Goal: Task Accomplishment & Management: Complete application form

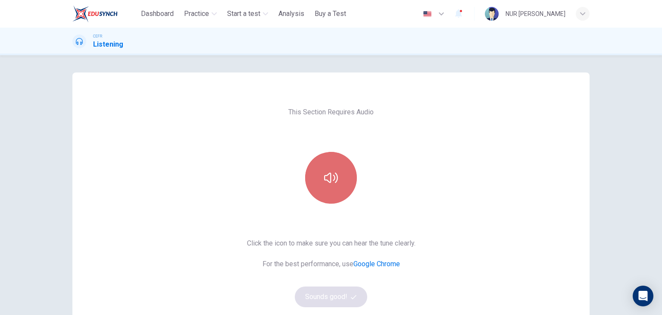
click at [319, 167] on button "button" at bounding box center [331, 178] width 52 height 52
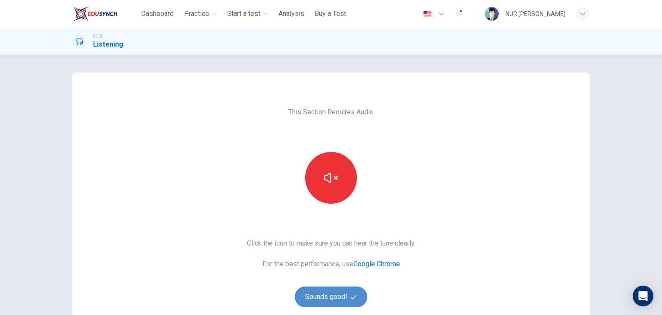
click at [326, 291] on button "Sounds good!" at bounding box center [331, 296] width 72 height 21
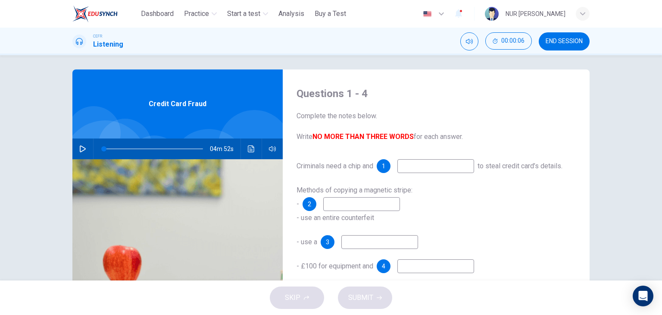
scroll to position [3, 0]
click at [80, 147] on icon "button" at bounding box center [83, 148] width 6 height 7
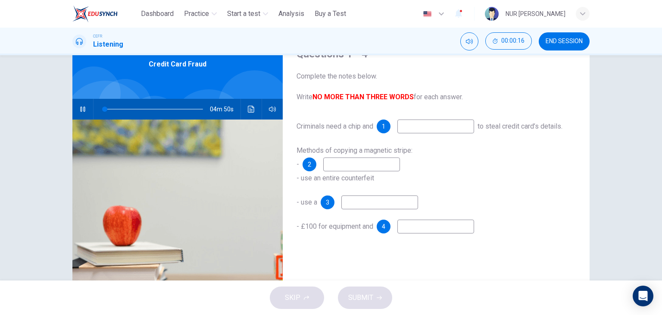
scroll to position [51, 0]
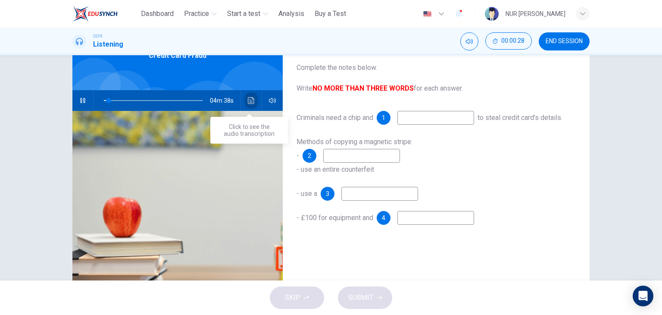
click at [250, 100] on icon "Click to see the audio transcription" at bounding box center [251, 100] width 6 height 7
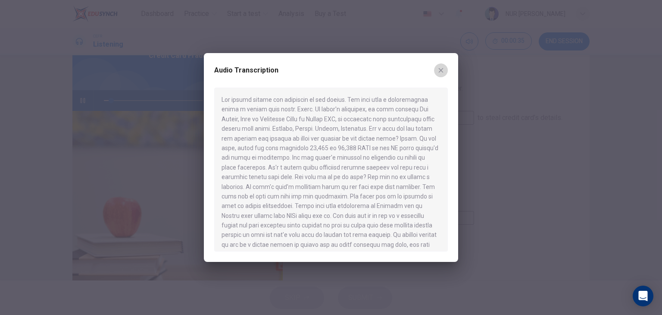
click at [441, 69] on icon "button" at bounding box center [441, 70] width 5 height 5
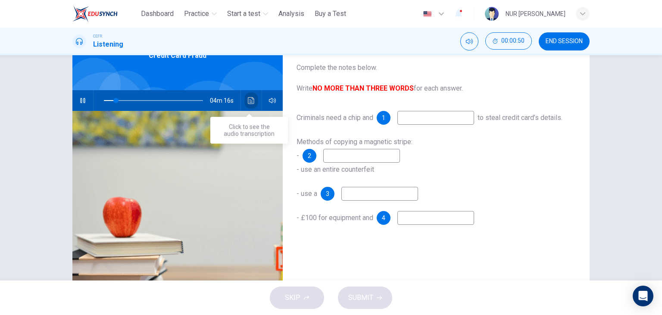
click at [249, 100] on icon "Click to see the audio transcription" at bounding box center [251, 100] width 7 height 7
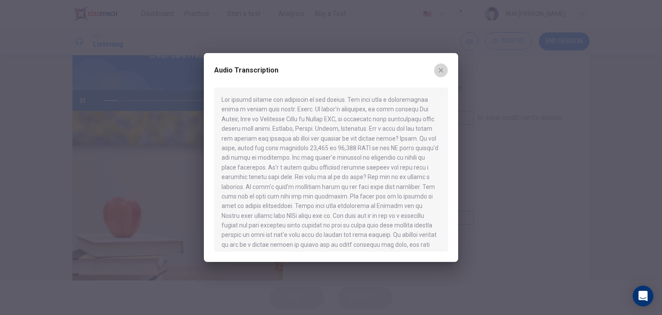
click at [441, 70] on icon "button" at bounding box center [441, 70] width 5 height 5
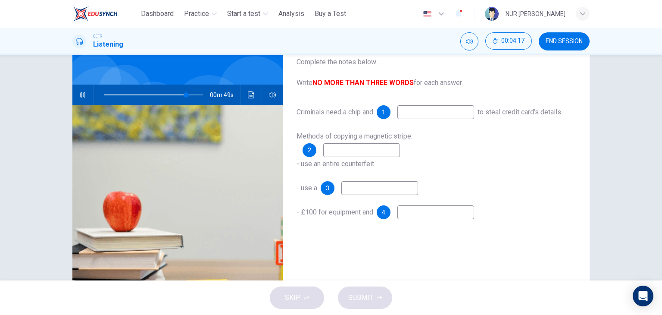
scroll to position [57, 0]
click at [442, 113] on input at bounding box center [436, 112] width 77 height 14
type input "**"
type input "*"
type input "**"
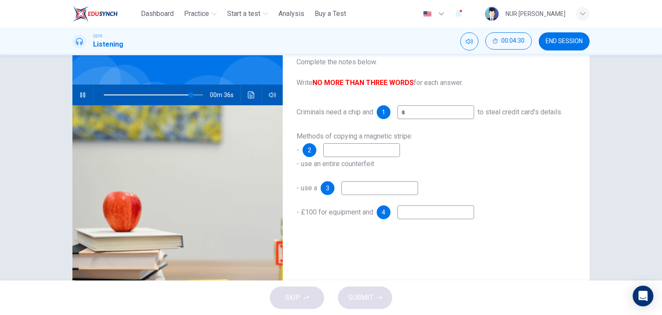
type input "**"
click at [383, 157] on input at bounding box center [361, 150] width 77 height 14
type input "**"
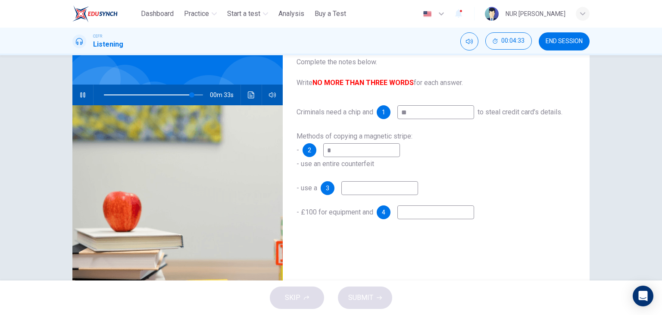
type input "**"
click at [373, 195] on input at bounding box center [380, 188] width 77 height 14
type input "**"
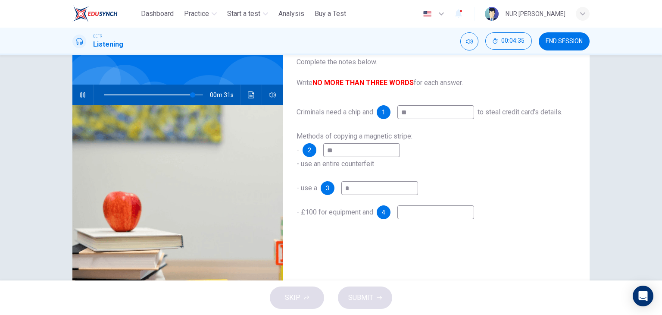
type input "**"
click at [406, 219] on input at bounding box center [436, 212] width 77 height 14
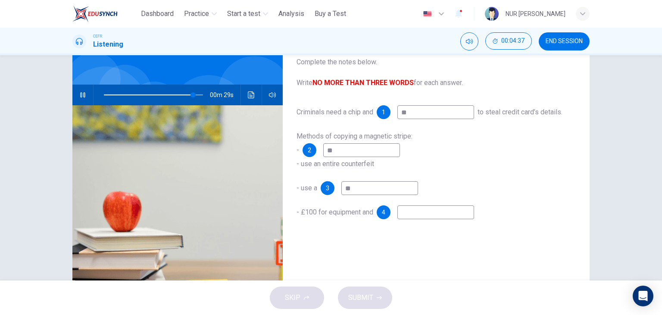
type input "*"
type input "**"
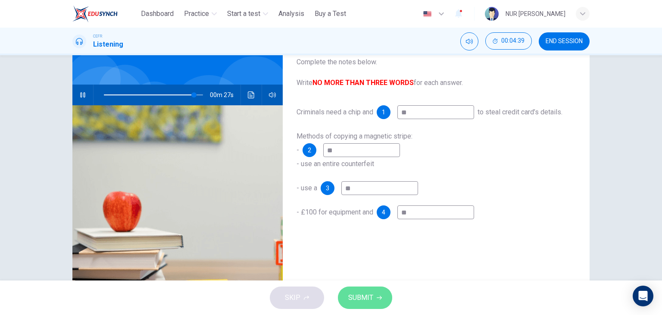
click at [362, 292] on span "SUBMIT" at bounding box center [360, 298] width 25 height 12
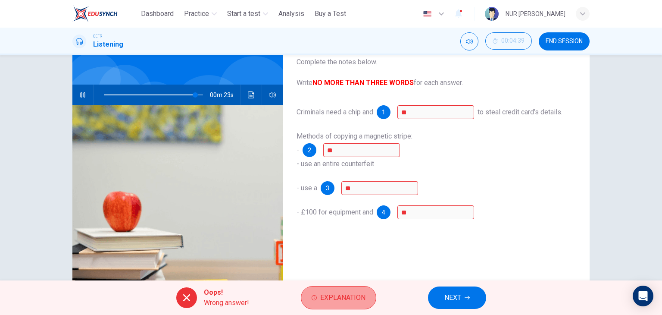
click at [310, 295] on button "Explanation" at bounding box center [338, 297] width 75 height 23
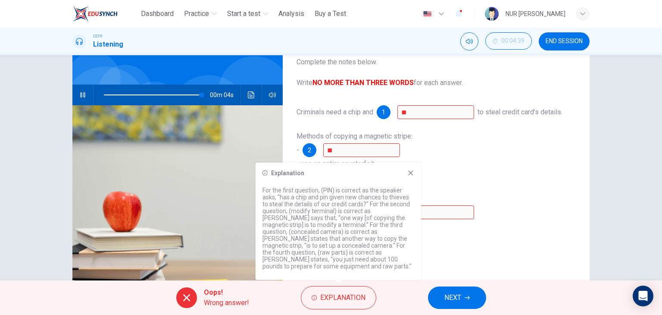
click at [407, 176] on div "Explanation" at bounding box center [339, 173] width 152 height 7
type input "**"
click at [547, 46] on button "END SESSION" at bounding box center [564, 41] width 51 height 18
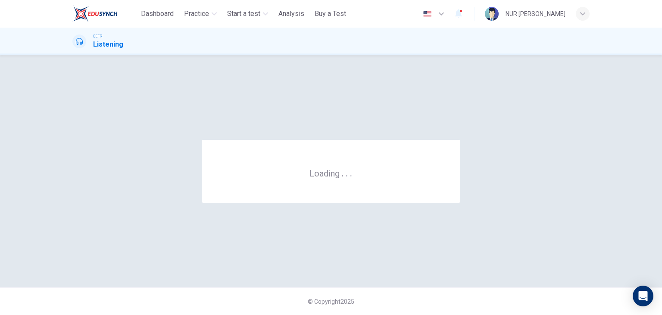
scroll to position [0, 0]
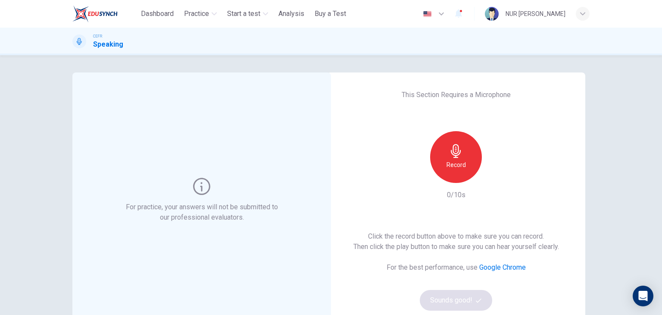
scroll to position [36, 0]
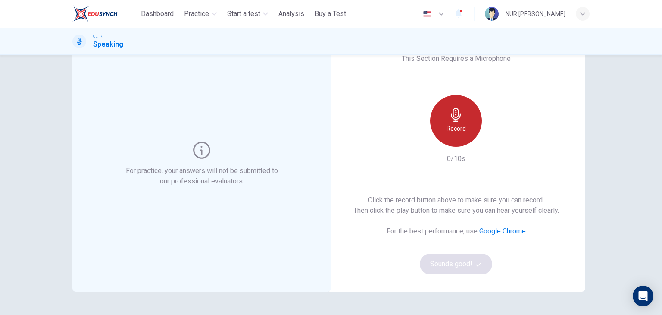
click at [461, 130] on h6 "Record" at bounding box center [456, 128] width 19 height 10
click at [461, 130] on div "Stop" at bounding box center [456, 121] width 52 height 52
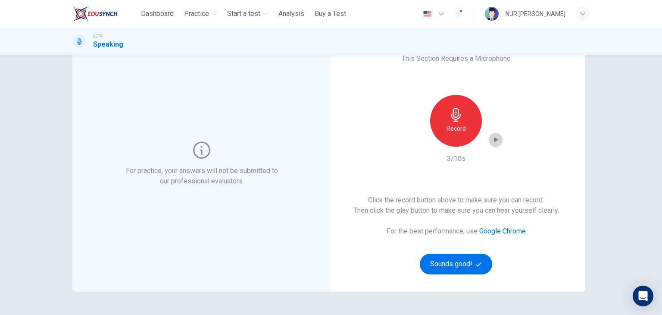
click at [492, 139] on icon "button" at bounding box center [496, 139] width 9 height 9
click at [452, 266] on button "Sounds good!" at bounding box center [456, 264] width 72 height 21
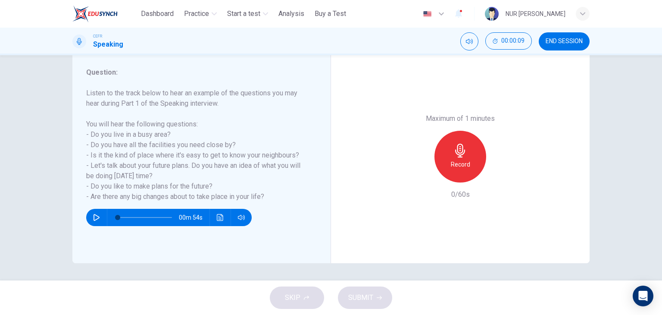
scroll to position [100, 0]
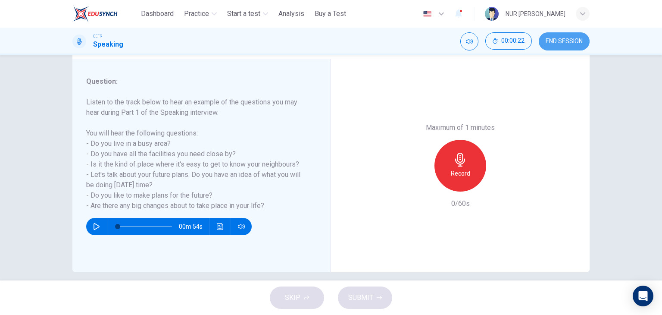
click at [559, 38] on span "END SESSION" at bounding box center [564, 41] width 37 height 7
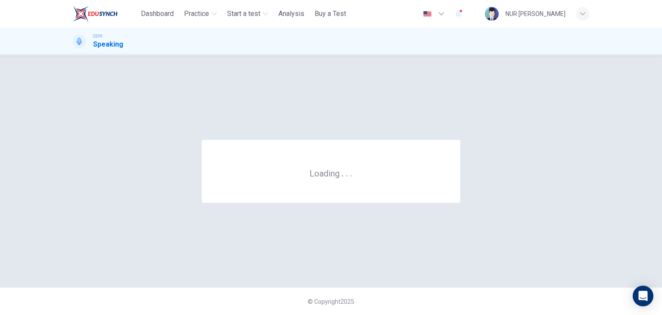
scroll to position [0, 0]
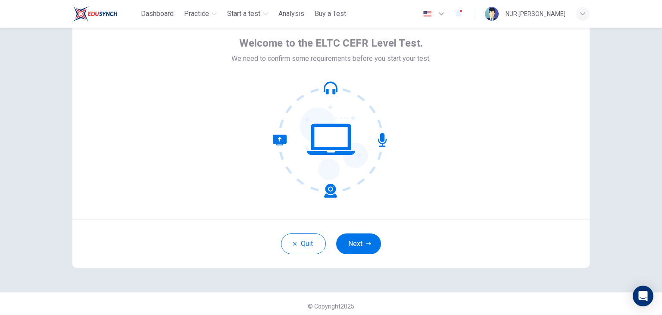
scroll to position [44, 0]
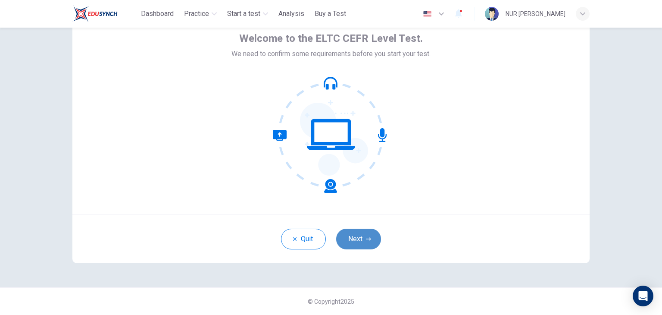
click at [364, 234] on button "Next" at bounding box center [358, 239] width 45 height 21
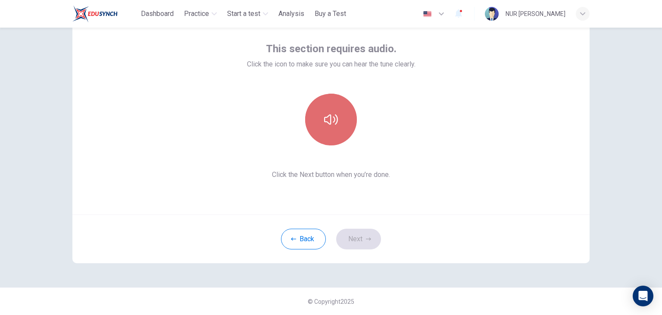
click at [333, 113] on icon "button" at bounding box center [331, 120] width 14 height 14
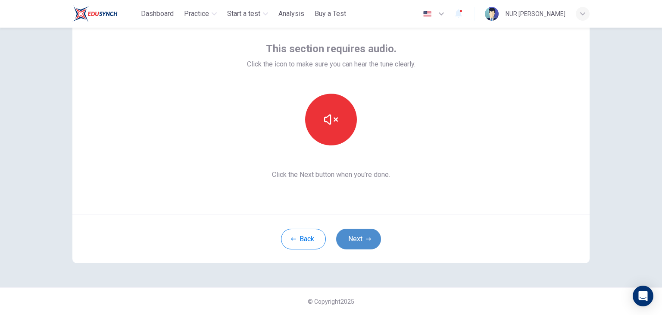
click at [360, 238] on button "Next" at bounding box center [358, 239] width 45 height 21
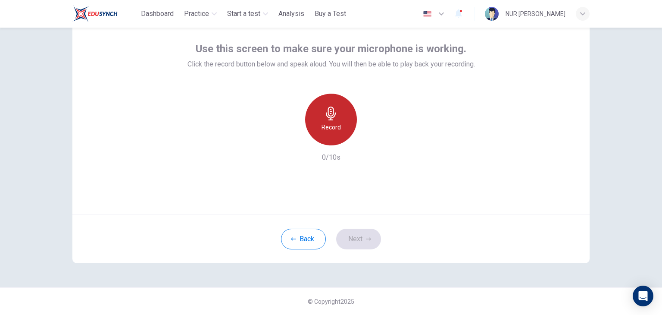
click at [326, 113] on icon "button" at bounding box center [331, 114] width 10 height 14
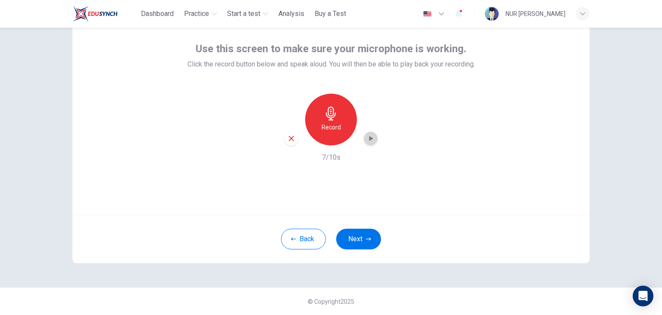
click at [371, 142] on icon "button" at bounding box center [371, 138] width 9 height 9
click at [349, 232] on button "Next" at bounding box center [358, 239] width 45 height 21
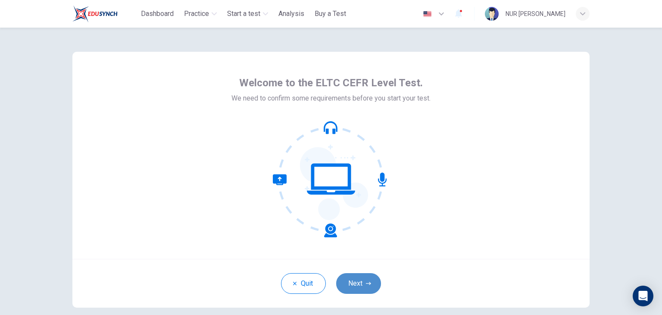
click at [362, 278] on button "Next" at bounding box center [358, 283] width 45 height 21
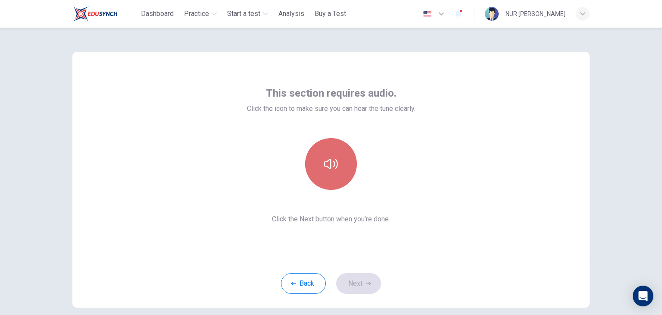
click at [331, 188] on button "button" at bounding box center [331, 164] width 52 height 52
click at [346, 167] on button "button" at bounding box center [331, 164] width 52 height 52
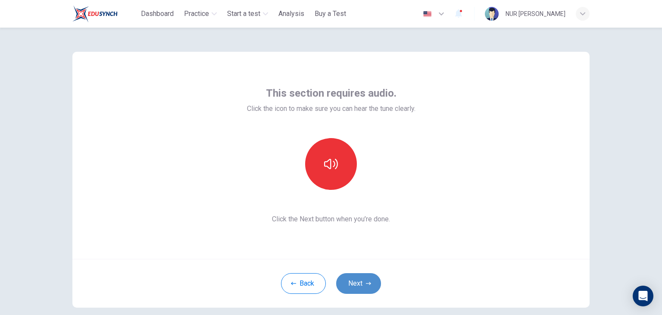
click at [358, 277] on button "Next" at bounding box center [358, 283] width 45 height 21
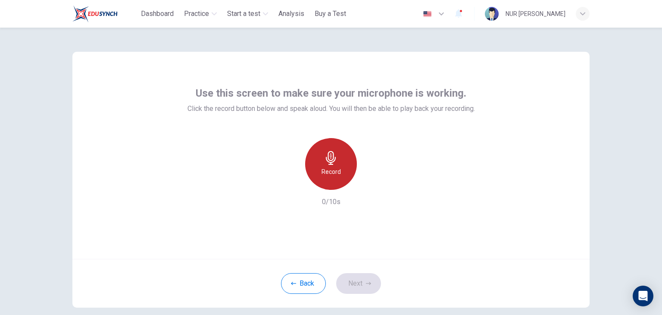
click at [336, 179] on div "Record" at bounding box center [331, 164] width 52 height 52
click at [336, 179] on div "Stop" at bounding box center [331, 164] width 52 height 52
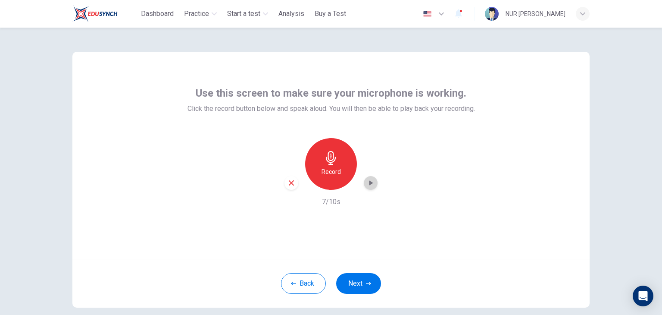
click at [367, 178] on div "button" at bounding box center [371, 183] width 14 height 14
click at [361, 282] on button "Next" at bounding box center [358, 283] width 45 height 21
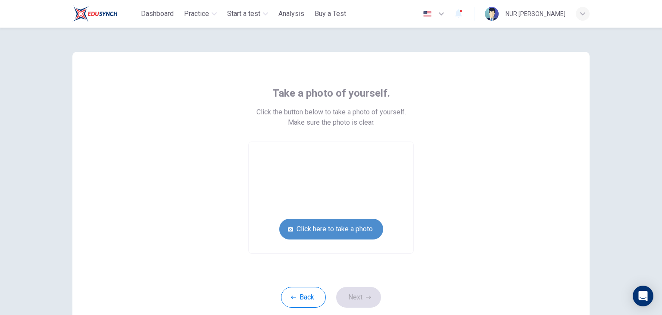
click at [350, 232] on button "Click here to take a photo" at bounding box center [331, 229] width 104 height 21
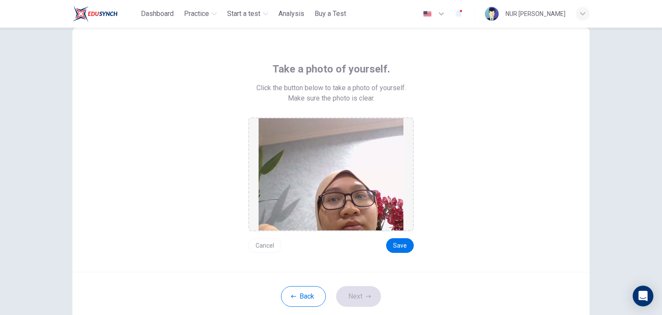
scroll to position [25, 0]
click at [399, 244] on button "Save" at bounding box center [400, 244] width 28 height 15
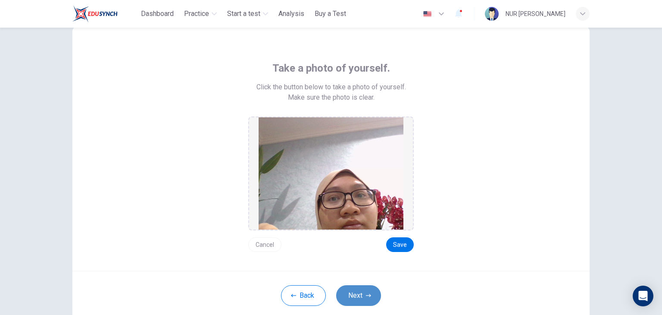
click at [371, 292] on button "Next" at bounding box center [358, 295] width 45 height 21
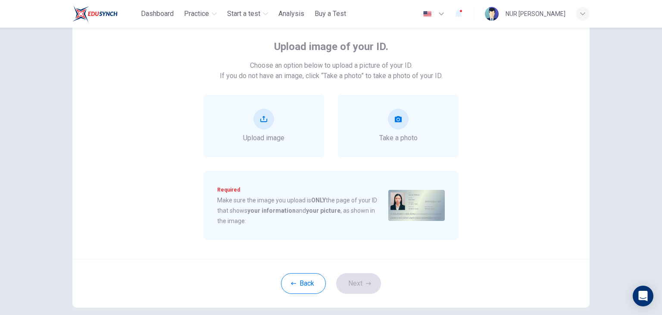
scroll to position [47, 0]
click at [255, 117] on button "upload" at bounding box center [264, 119] width 21 height 21
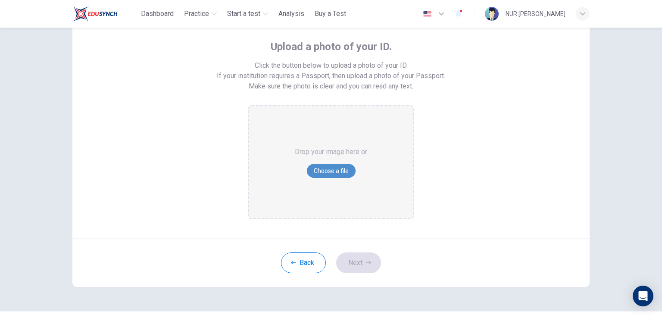
click at [324, 167] on button "Choose a file" at bounding box center [331, 171] width 49 height 14
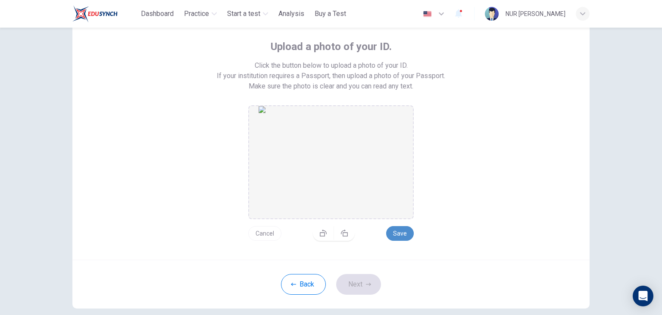
click at [398, 235] on button "Save" at bounding box center [400, 233] width 28 height 15
click at [345, 284] on button "Next" at bounding box center [358, 284] width 45 height 21
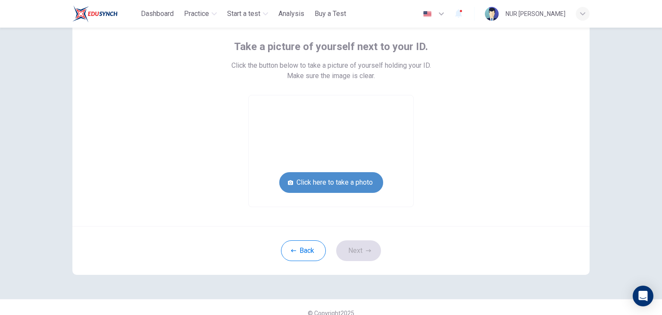
click at [332, 187] on button "Click here to take a photo" at bounding box center [331, 182] width 104 height 21
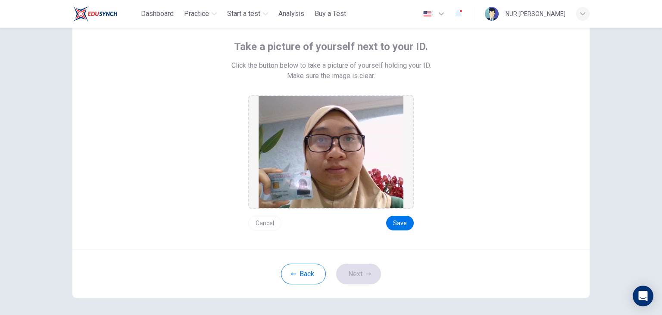
click at [266, 224] on button "Cancel" at bounding box center [264, 223] width 33 height 15
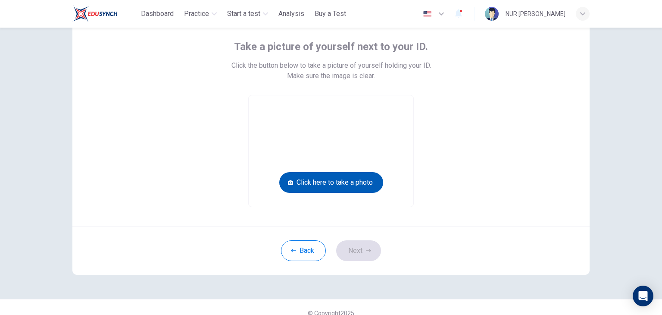
click at [326, 190] on button "Click here to take a photo" at bounding box center [331, 182] width 104 height 21
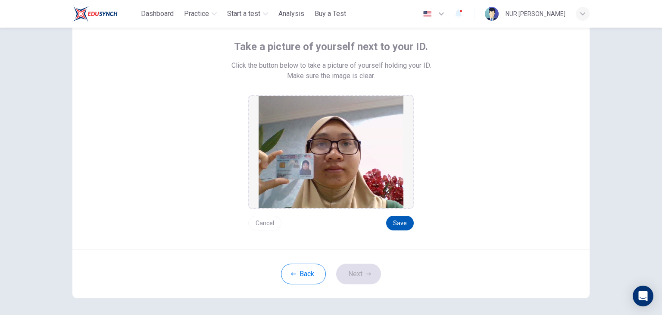
click at [399, 223] on button "Save" at bounding box center [400, 223] width 28 height 15
click at [401, 220] on button "Save" at bounding box center [400, 223] width 28 height 15
click at [370, 270] on button "Next" at bounding box center [358, 274] width 45 height 21
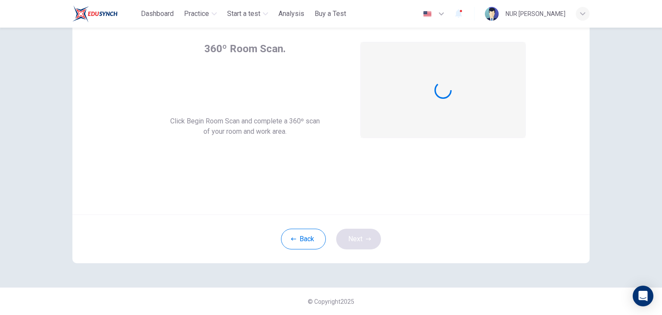
scroll to position [44, 0]
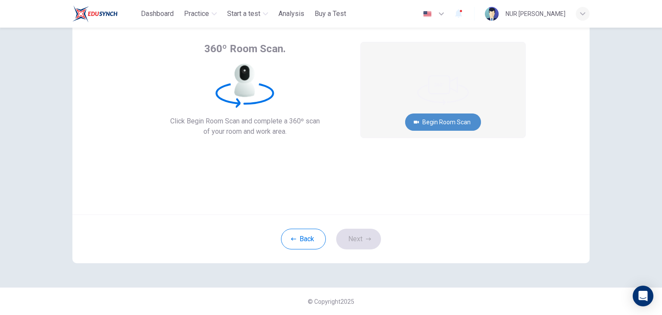
click at [439, 116] on button "Begin Room Scan" at bounding box center [443, 121] width 76 height 17
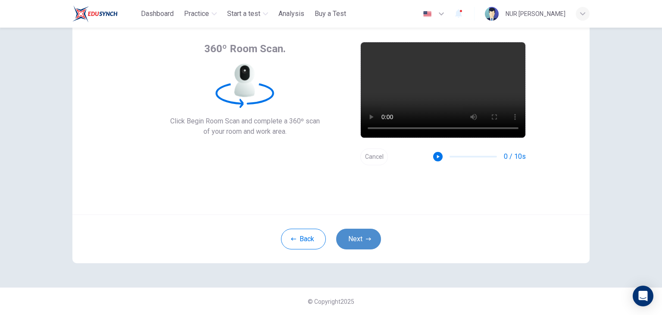
click at [364, 233] on button "Next" at bounding box center [358, 239] width 45 height 21
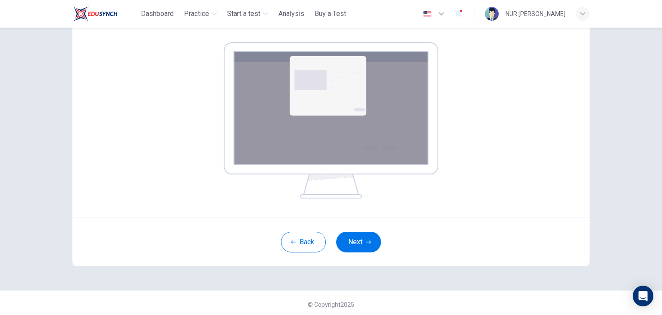
scroll to position [129, 0]
click at [369, 233] on button "Next" at bounding box center [358, 242] width 45 height 21
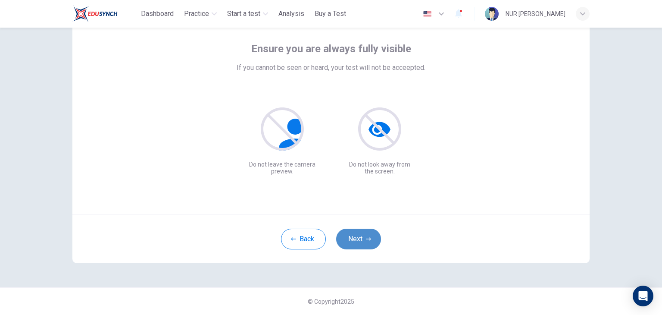
click at [359, 233] on button "Next" at bounding box center [358, 239] width 45 height 21
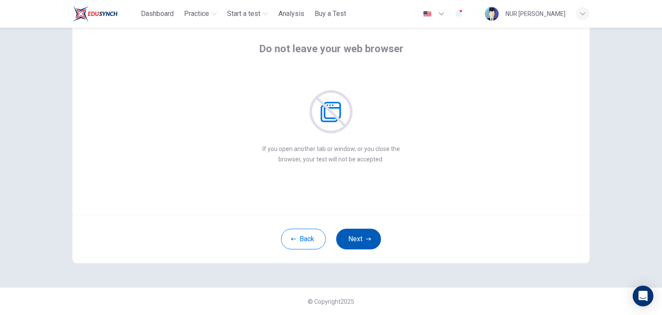
click at [361, 237] on button "Next" at bounding box center [358, 239] width 45 height 21
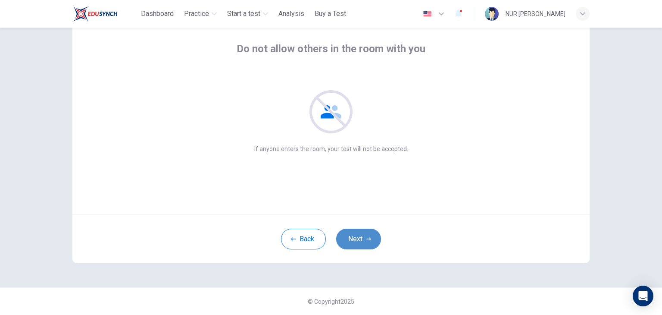
click at [361, 237] on button "Next" at bounding box center [358, 239] width 45 height 21
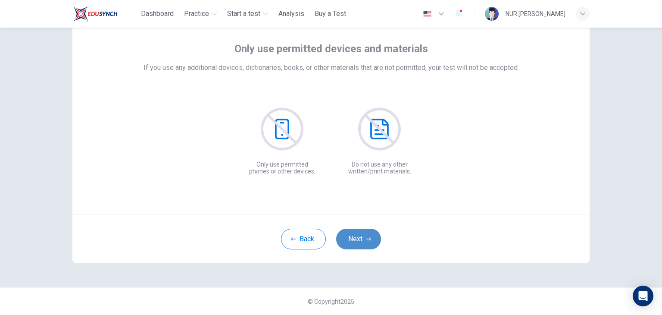
click at [361, 237] on button "Next" at bounding box center [358, 239] width 45 height 21
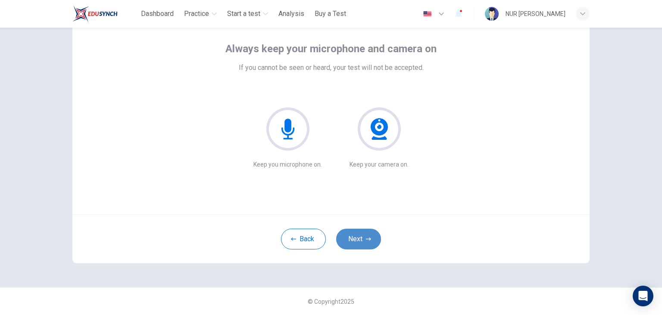
click at [361, 237] on button "Next" at bounding box center [358, 239] width 45 height 21
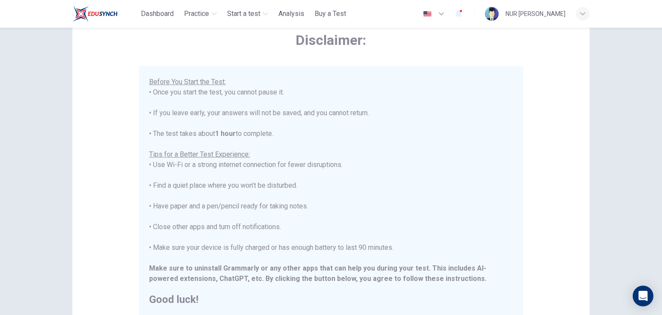
scroll to position [165, 0]
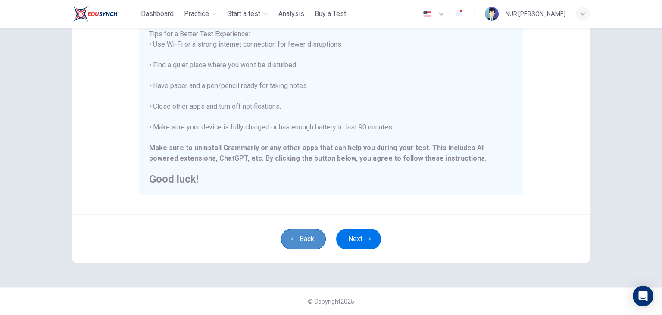
click at [294, 240] on button "Back" at bounding box center [303, 239] width 45 height 21
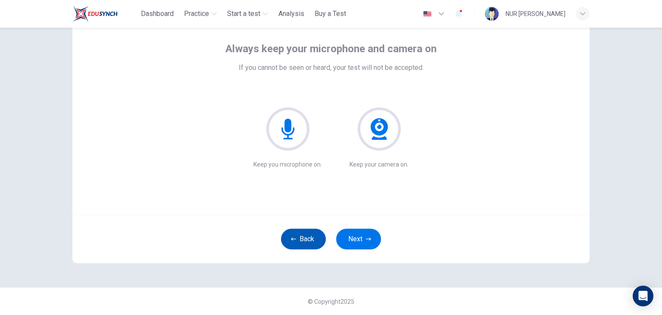
scroll to position [44, 0]
click at [294, 240] on button "Back" at bounding box center [303, 239] width 45 height 21
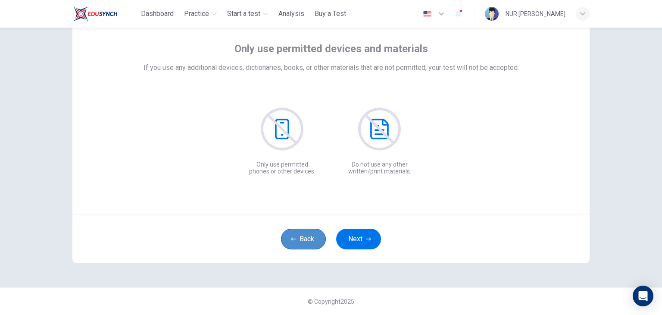
click at [294, 240] on button "Back" at bounding box center [303, 239] width 45 height 21
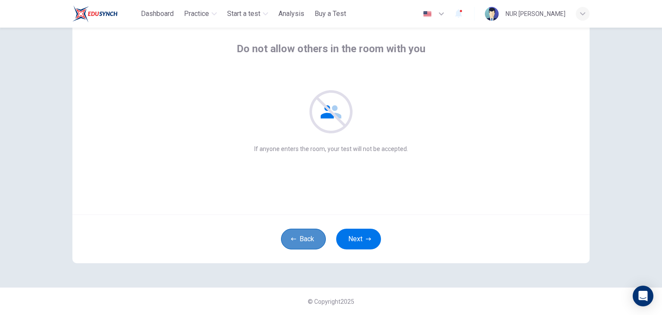
click at [294, 240] on button "Back" at bounding box center [303, 239] width 45 height 21
click at [311, 232] on button "Back" at bounding box center [303, 239] width 45 height 21
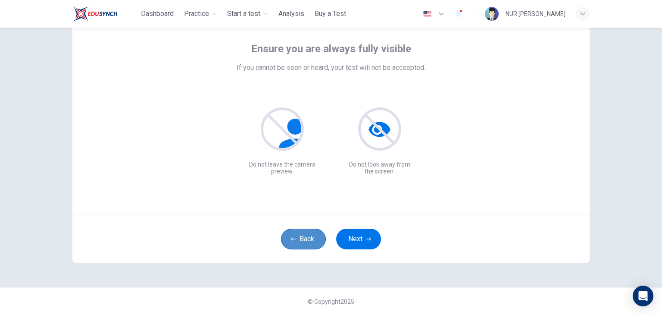
click at [311, 232] on button "Back" at bounding box center [303, 239] width 45 height 21
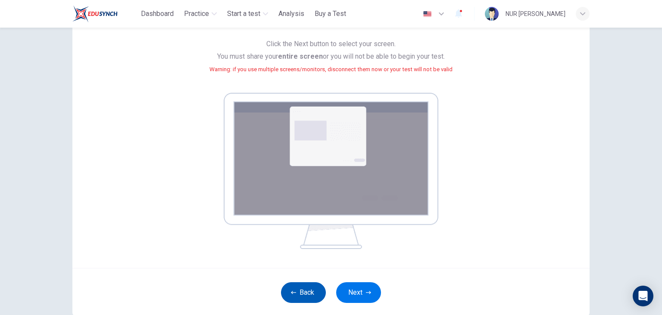
scroll to position [101, 0]
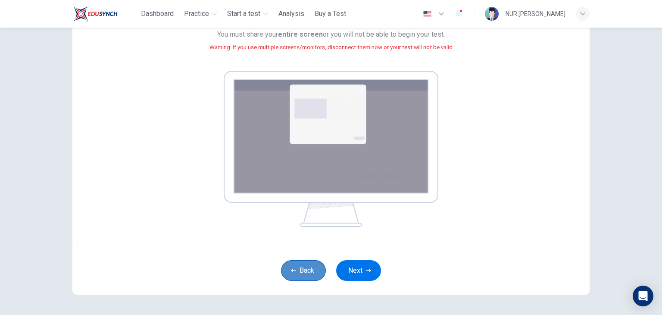
click at [292, 263] on button "Back" at bounding box center [303, 270] width 45 height 21
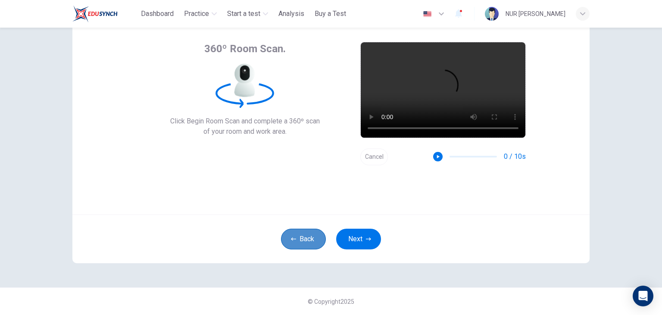
click at [300, 241] on button "Back" at bounding box center [303, 239] width 45 height 21
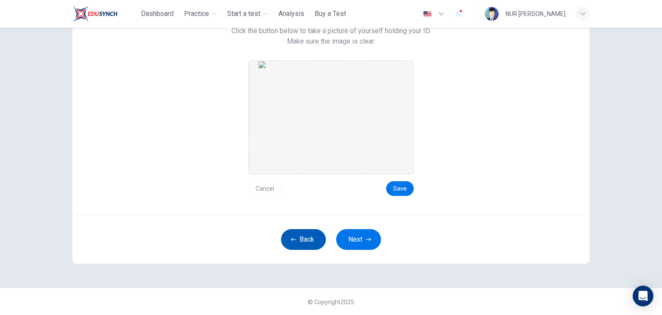
click at [300, 241] on button "Back" at bounding box center [303, 239] width 45 height 21
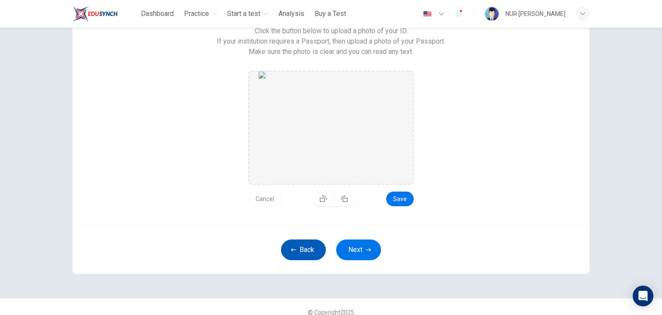
scroll to position [91, 0]
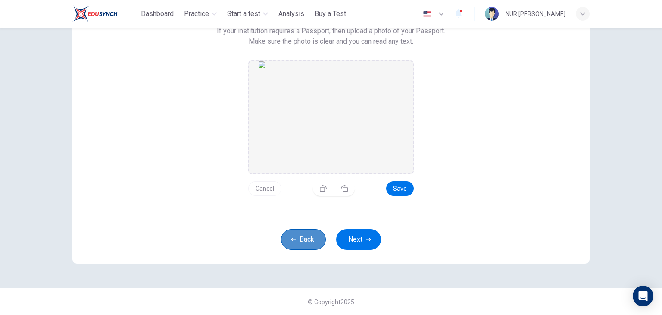
click at [300, 241] on button "Back" at bounding box center [303, 239] width 45 height 21
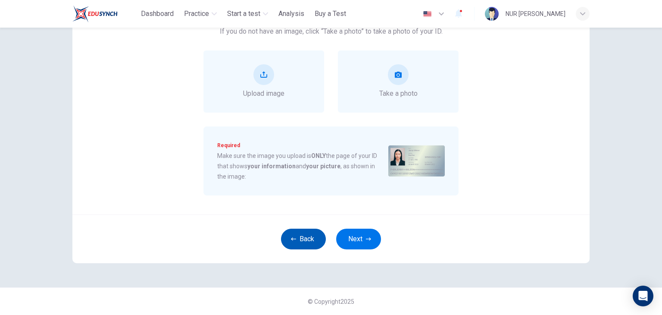
scroll to position [91, 0]
click at [300, 241] on button "Back" at bounding box center [303, 239] width 45 height 21
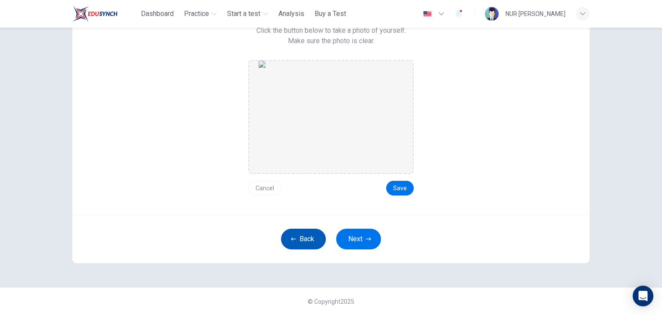
scroll to position [81, 0]
click at [266, 185] on button "Cancel" at bounding box center [264, 188] width 33 height 15
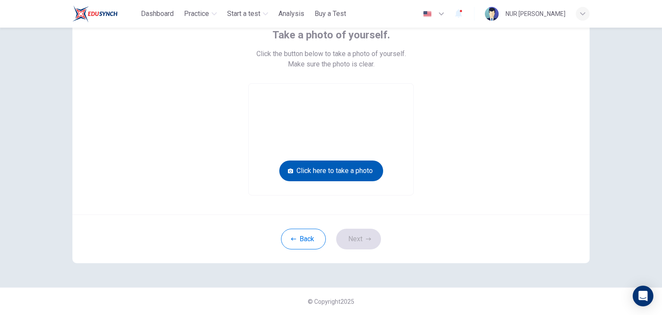
click at [341, 170] on button "Click here to take a photo" at bounding box center [331, 170] width 104 height 21
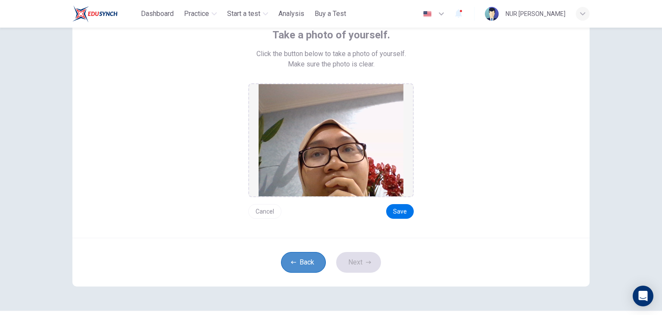
click at [303, 265] on button "Back" at bounding box center [303, 262] width 45 height 21
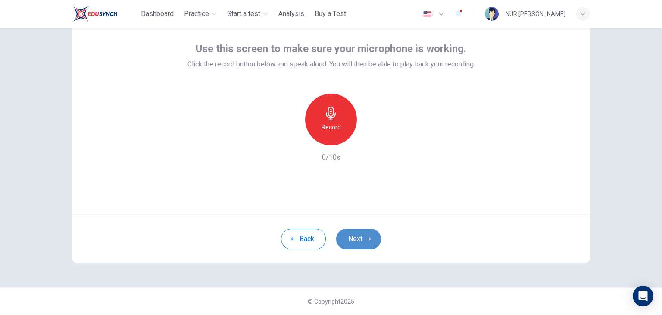
click at [355, 238] on button "Next" at bounding box center [358, 239] width 45 height 21
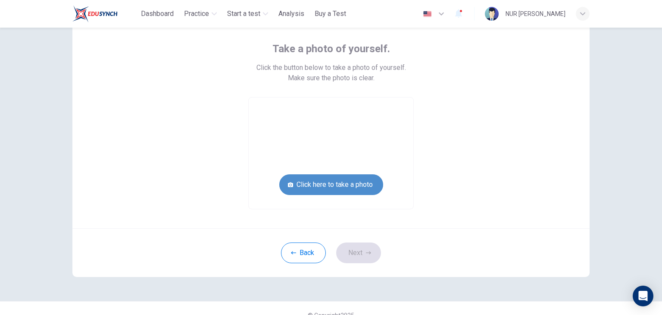
click at [351, 190] on button "Click here to take a photo" at bounding box center [331, 184] width 104 height 21
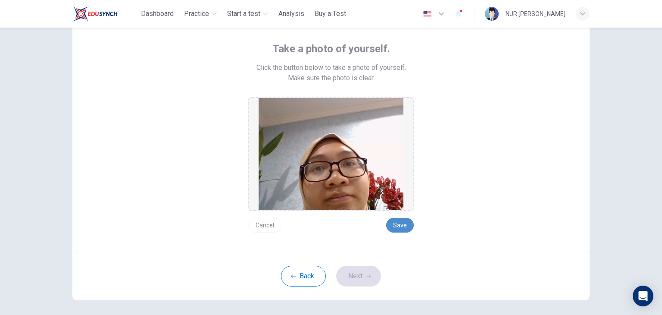
click at [392, 226] on button "Save" at bounding box center [400, 225] width 28 height 15
click at [355, 273] on button "Next" at bounding box center [358, 276] width 45 height 21
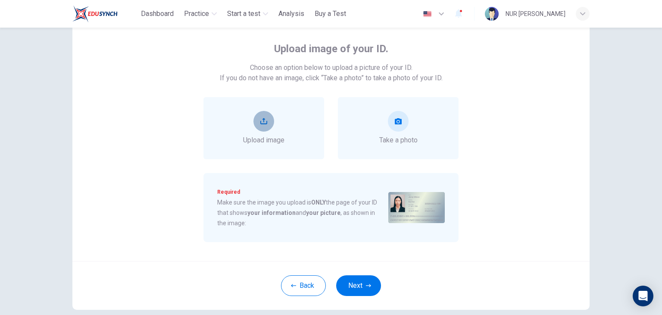
click at [254, 121] on button "upload" at bounding box center [264, 121] width 21 height 21
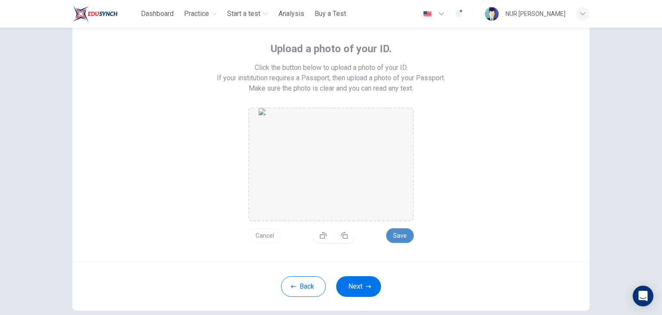
click at [390, 236] on button "Save" at bounding box center [400, 235] width 28 height 15
click at [306, 283] on button "Back" at bounding box center [303, 286] width 45 height 21
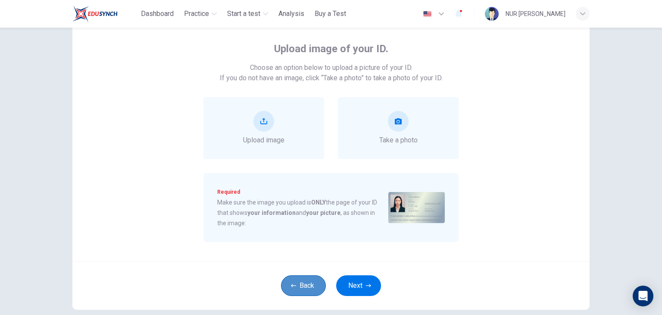
click at [306, 283] on button "Back" at bounding box center [303, 285] width 45 height 21
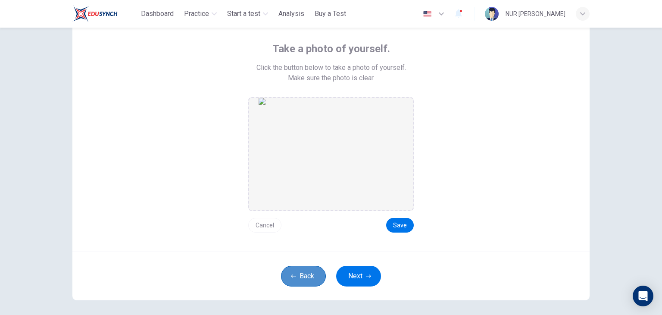
click at [297, 279] on button "Back" at bounding box center [303, 276] width 45 height 21
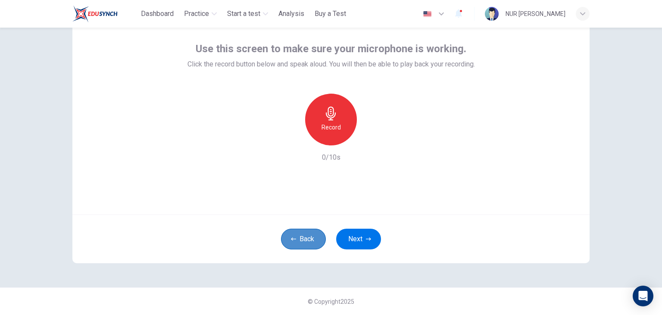
click at [297, 235] on button "Back" at bounding box center [303, 239] width 45 height 21
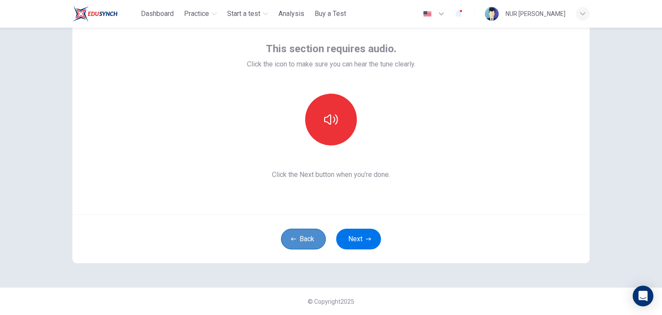
click at [299, 241] on button "Back" at bounding box center [303, 239] width 45 height 21
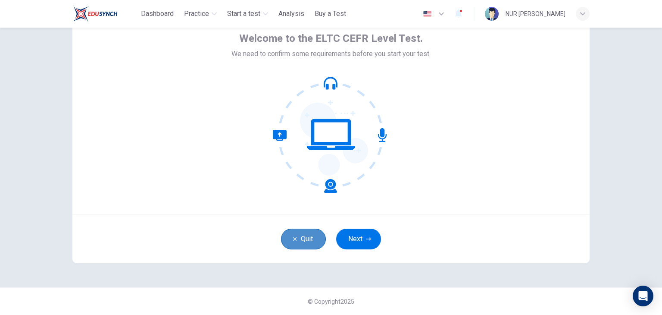
click at [293, 233] on button "Quit" at bounding box center [303, 239] width 45 height 21
